Goal: Transaction & Acquisition: Purchase product/service

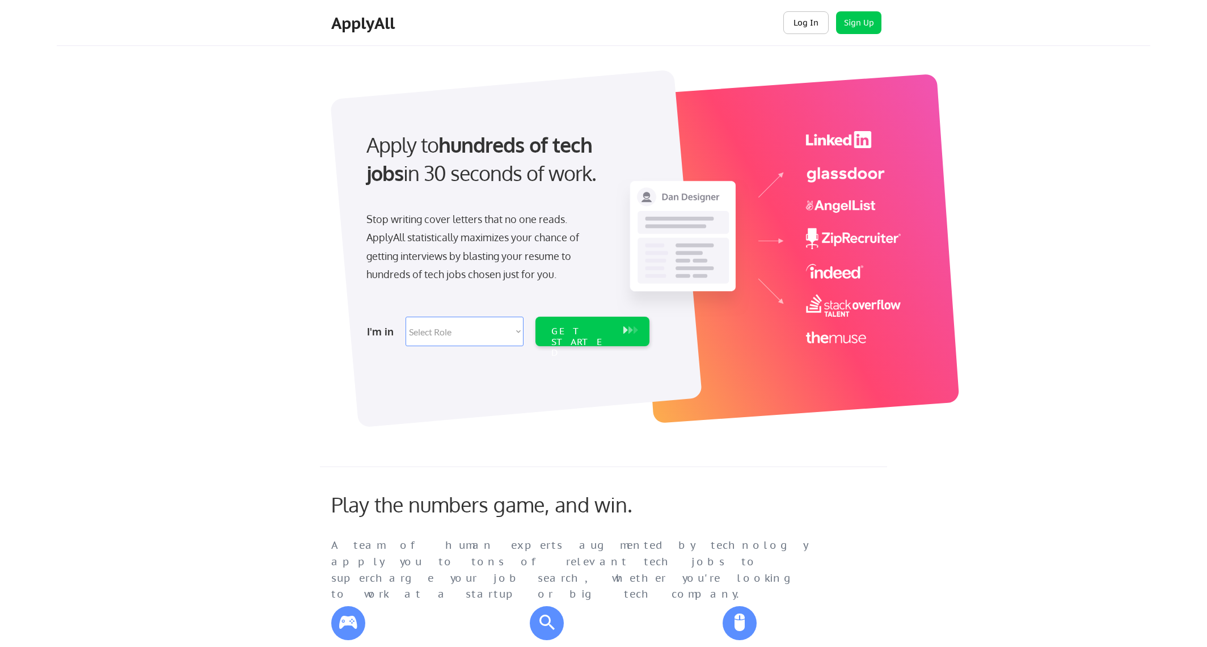
click at [816, 26] on button "Log In" at bounding box center [805, 22] width 45 height 23
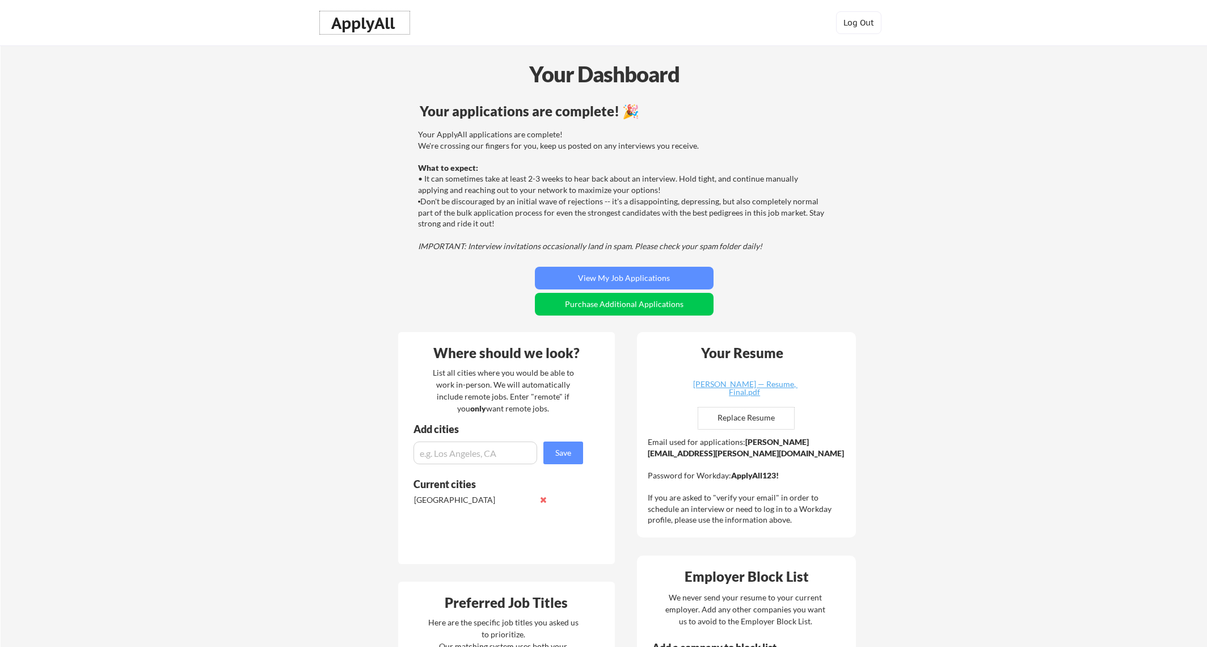
click at [369, 22] on div "ApplyAll" at bounding box center [364, 23] width 67 height 19
click at [352, 23] on div "ApplyAll" at bounding box center [364, 23] width 67 height 19
click at [668, 306] on button "Purchase Additional Applications" at bounding box center [624, 304] width 179 height 23
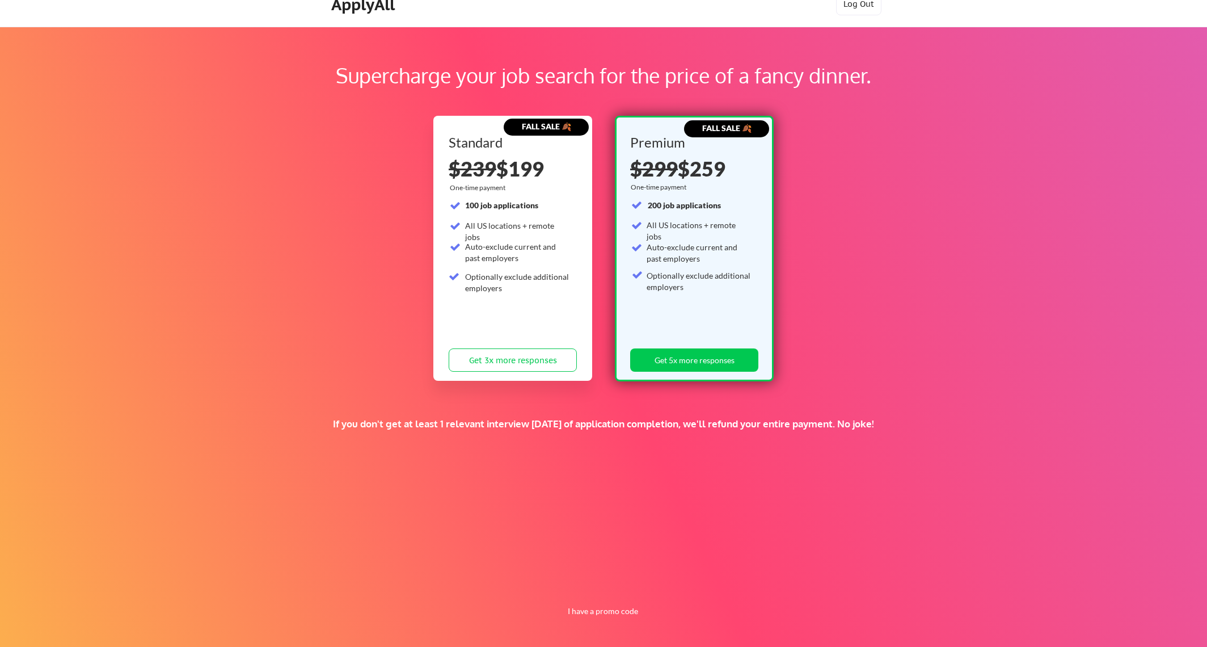
click at [534, 380] on div "FALL SALE 🍂 Standard $239 $199 One-time payment 100 job applications All US loc…" at bounding box center [512, 248] width 159 height 265
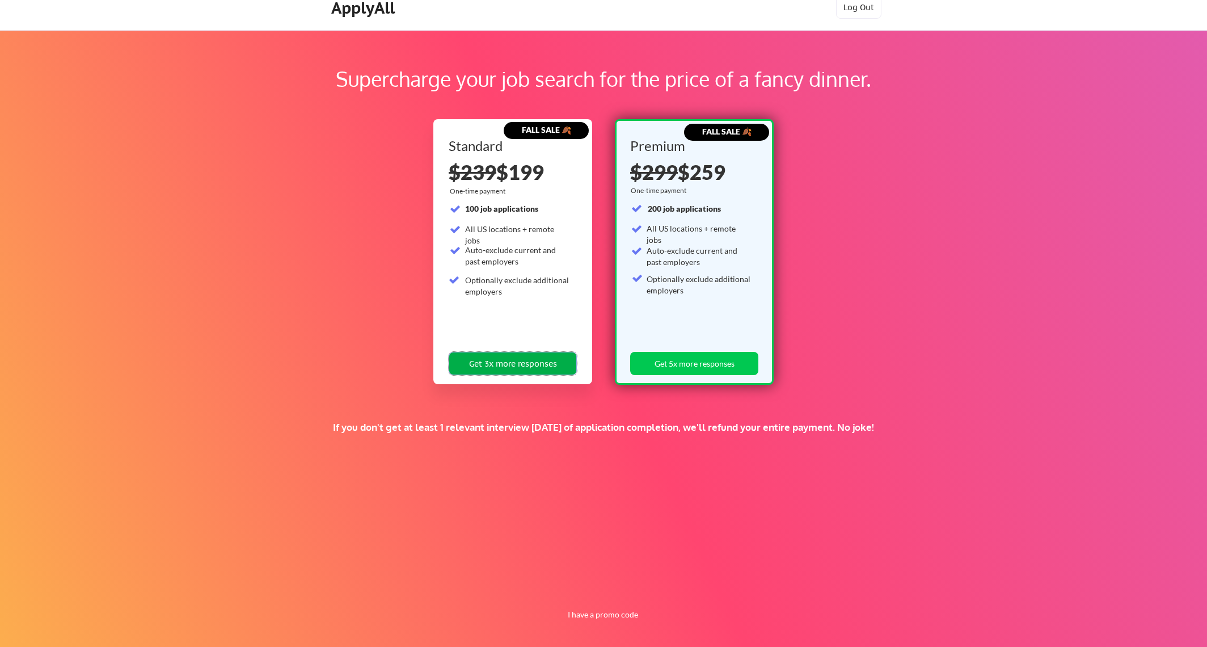
click at [517, 364] on button "Get 3x more responses" at bounding box center [513, 363] width 128 height 23
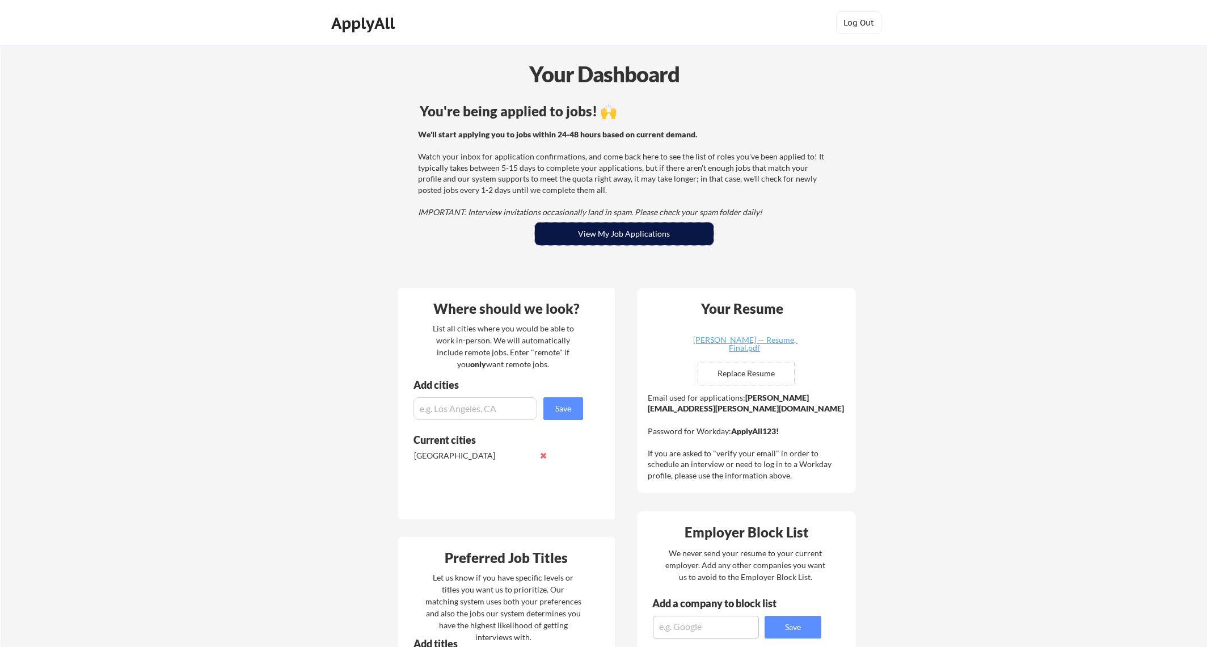
click at [617, 236] on button "View My Job Applications" at bounding box center [624, 233] width 179 height 23
